Goal: Information Seeking & Learning: Learn about a topic

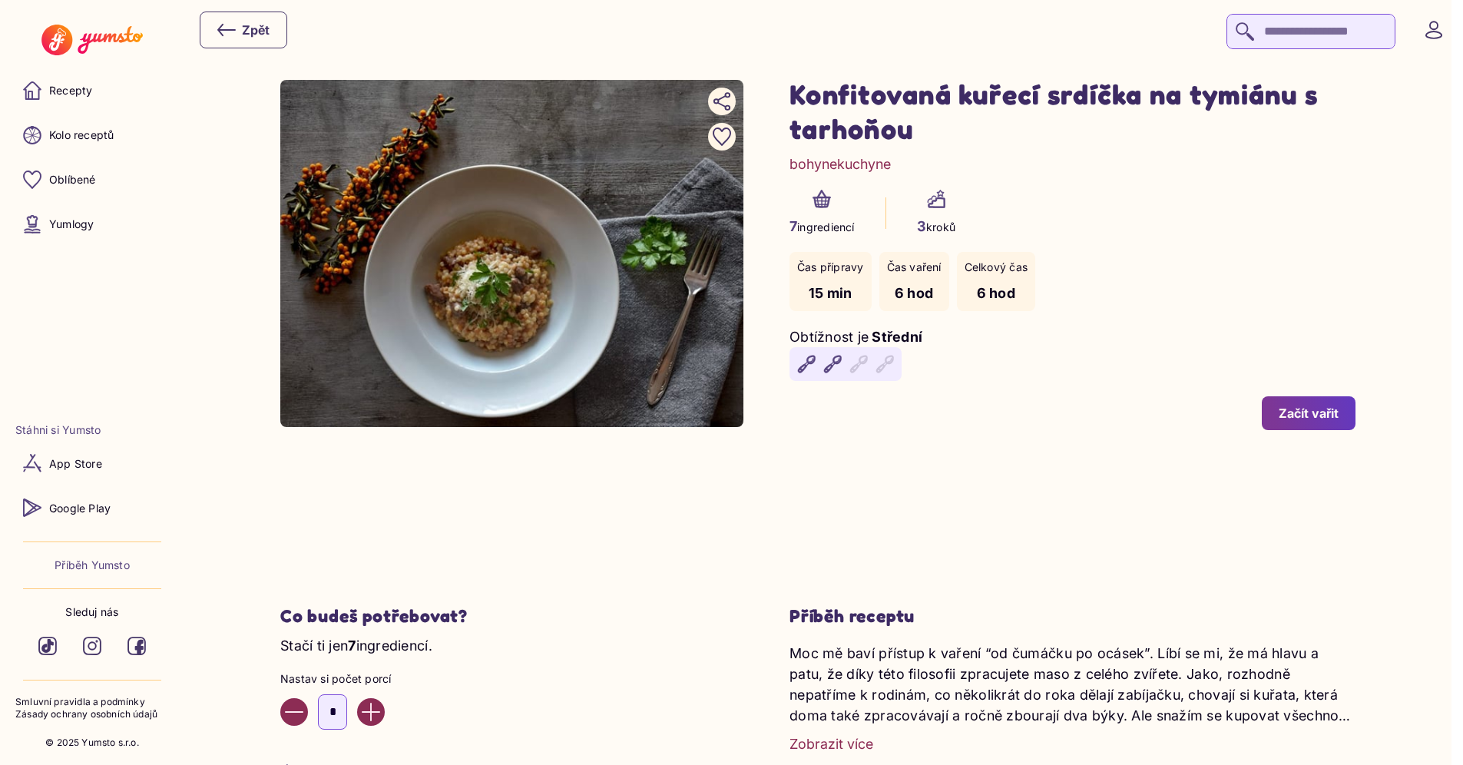
click at [1070, 119] on h1 "Konfitovaná kuřecí srdíčka na tymiánu s tarhoňou" at bounding box center [1072, 111] width 566 height 69
click at [803, 41] on div "Zpět" at bounding box center [824, 30] width 1248 height 38
click at [1093, 101] on h1 "Konfitovaná kuřecí srdíčka na tymiánu s tarhoňou" at bounding box center [1072, 111] width 566 height 69
click at [931, 104] on h1 "Konfitovaná kuřecí srdíčka na tymiánu s tarhoňou" at bounding box center [1072, 111] width 566 height 69
